Goal: Information Seeking & Learning: Learn about a topic

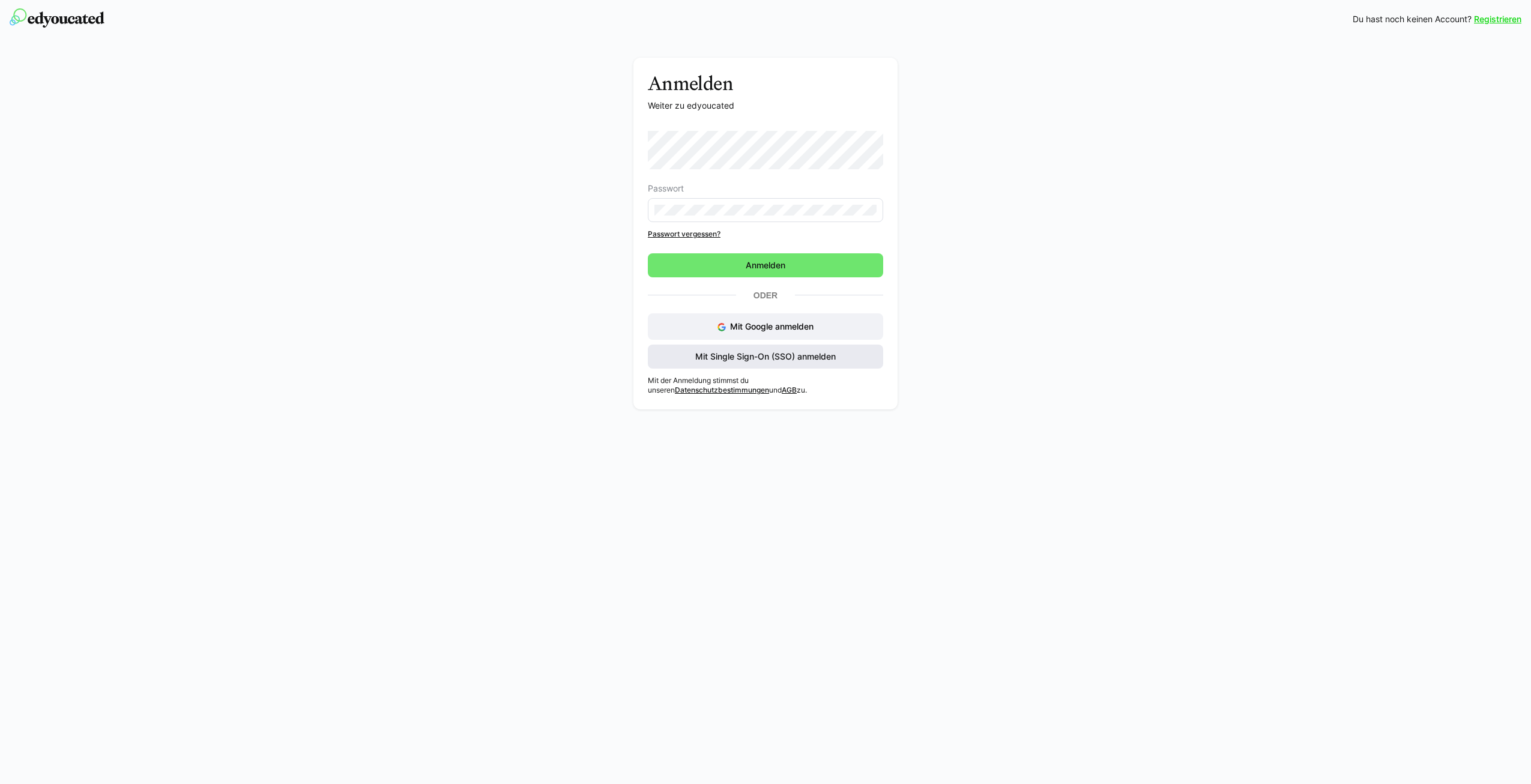
click at [716, 353] on span "Mit Single Sign-On (SSO) anmelden" at bounding box center [766, 357] width 144 height 12
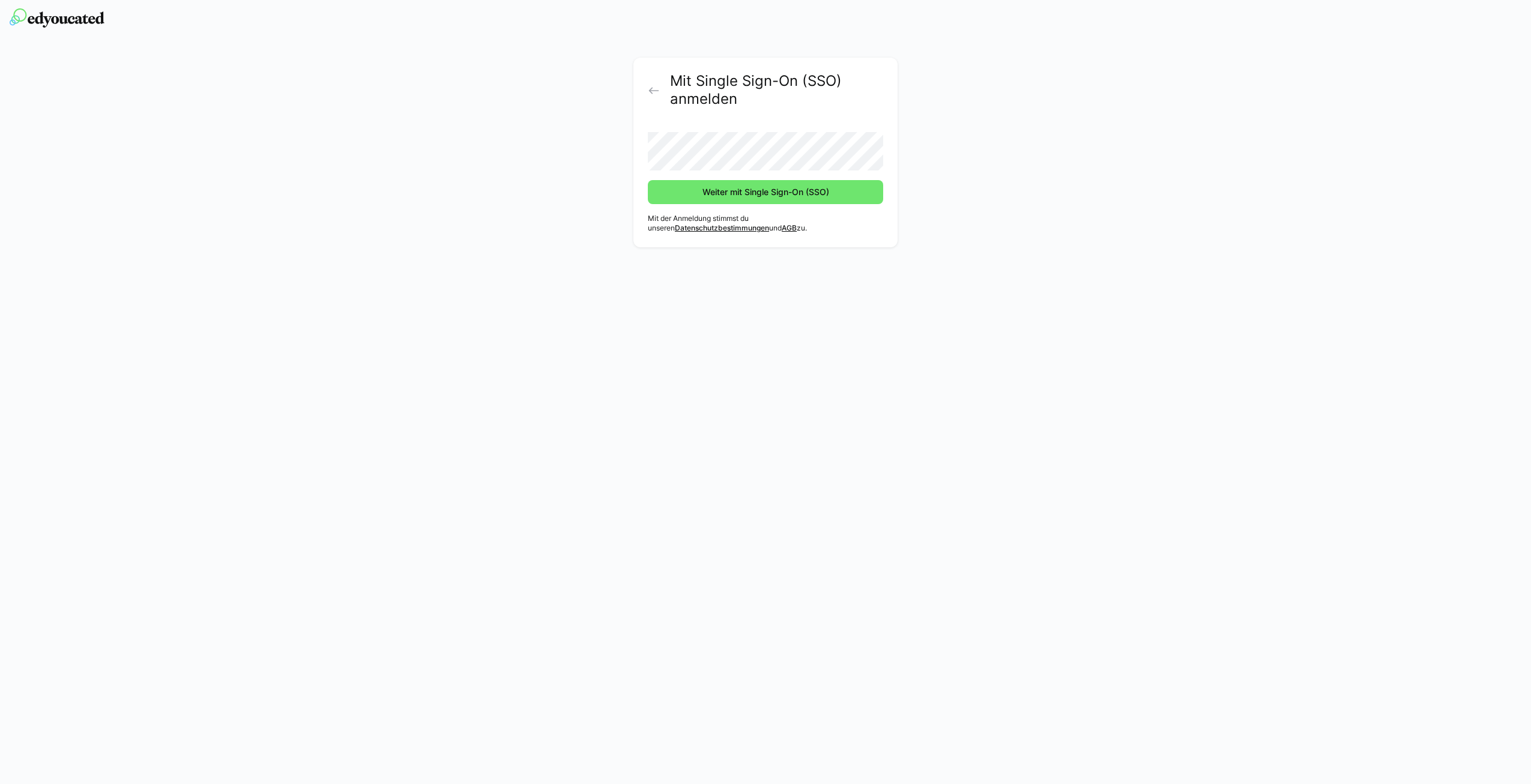
click at [648, 180] on button "Weiter mit Single Sign-On (SSO)" at bounding box center [766, 192] width 235 height 24
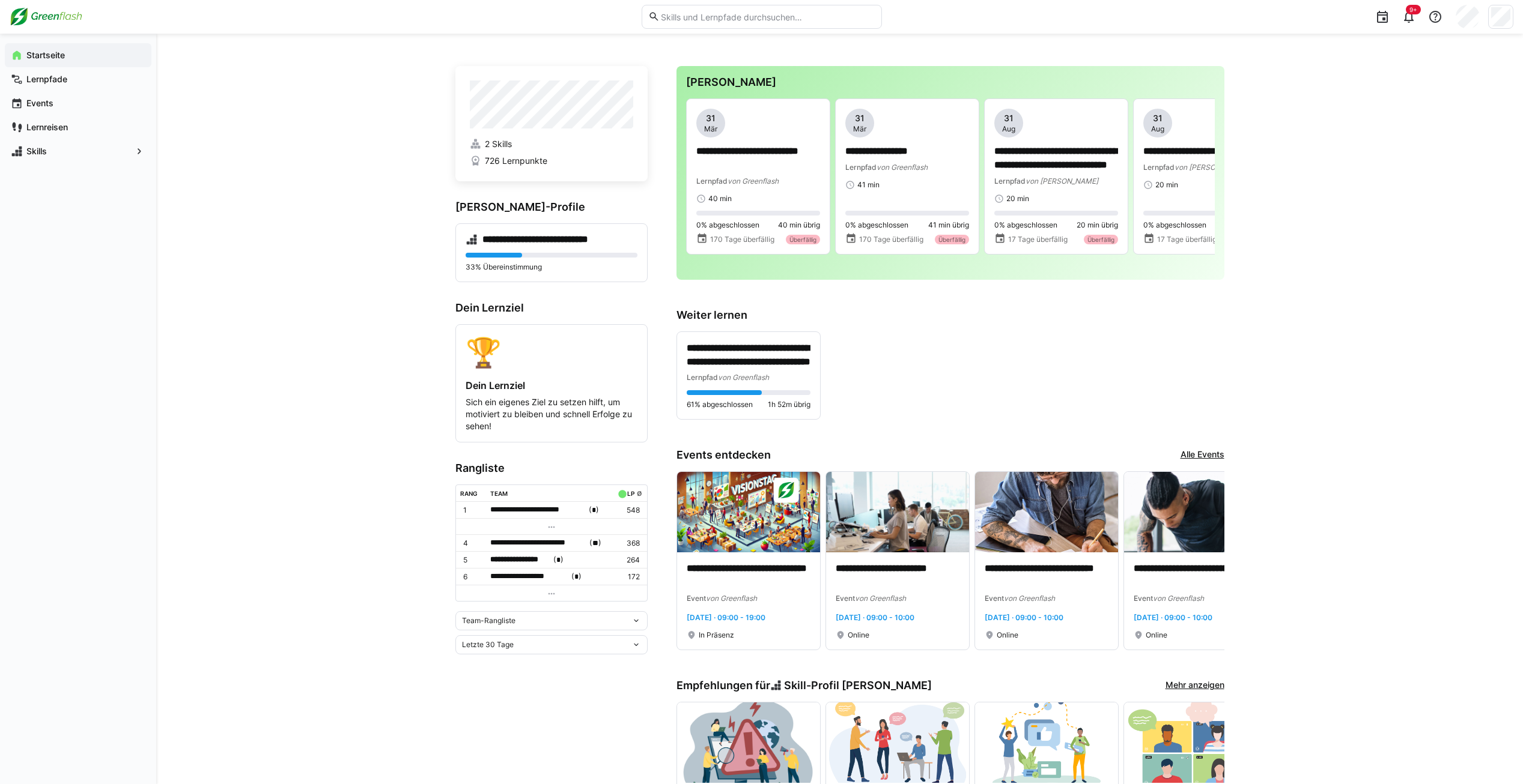
click at [731, 13] on input "text" at bounding box center [767, 16] width 215 height 10
type input "neuro"
click at [746, 77] on div "NeuroLeadership 12 Materialien" at bounding box center [761, 80] width 239 height 36
